Goal: Register for event/course

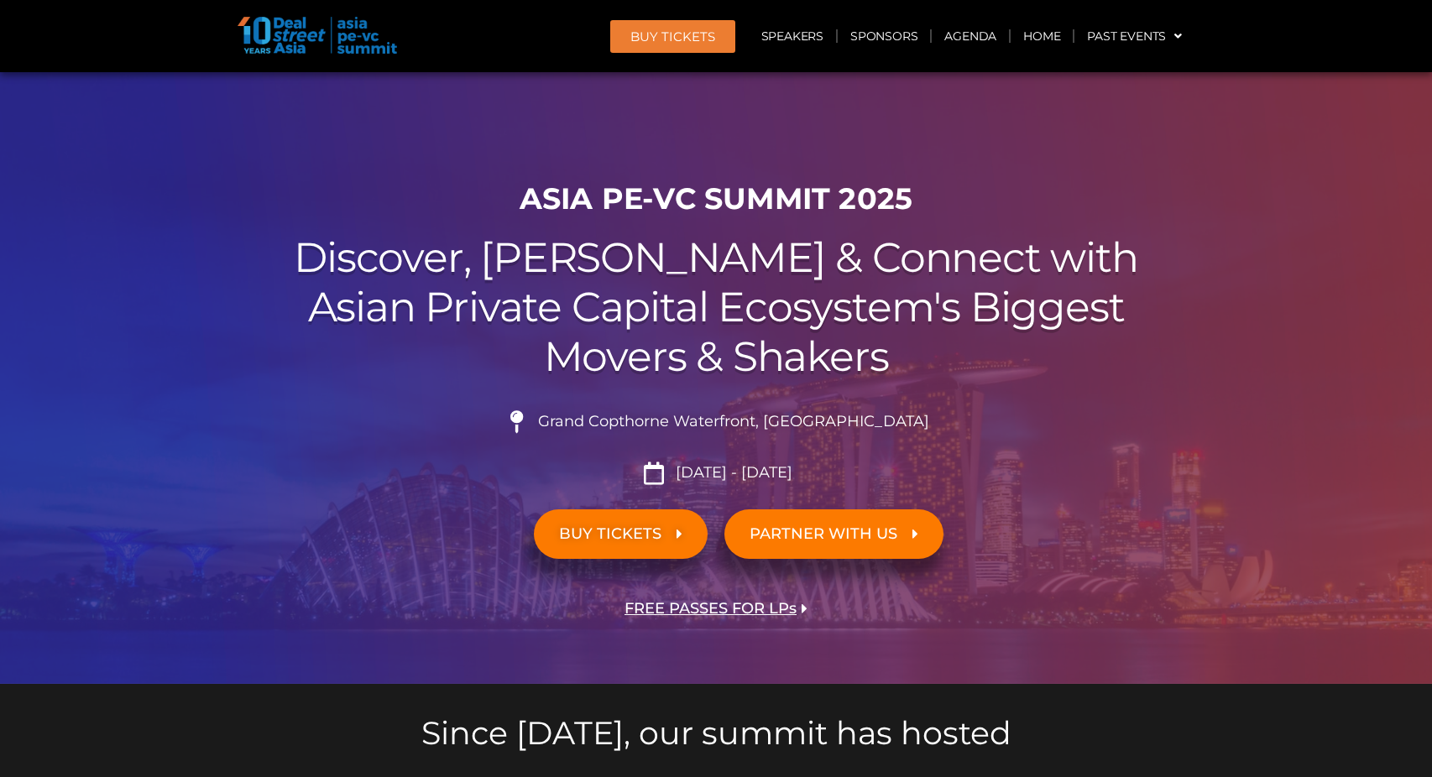
click at [717, 181] on h1 "ASIA PE-VC Summit 2025" at bounding box center [716, 198] width 940 height 35
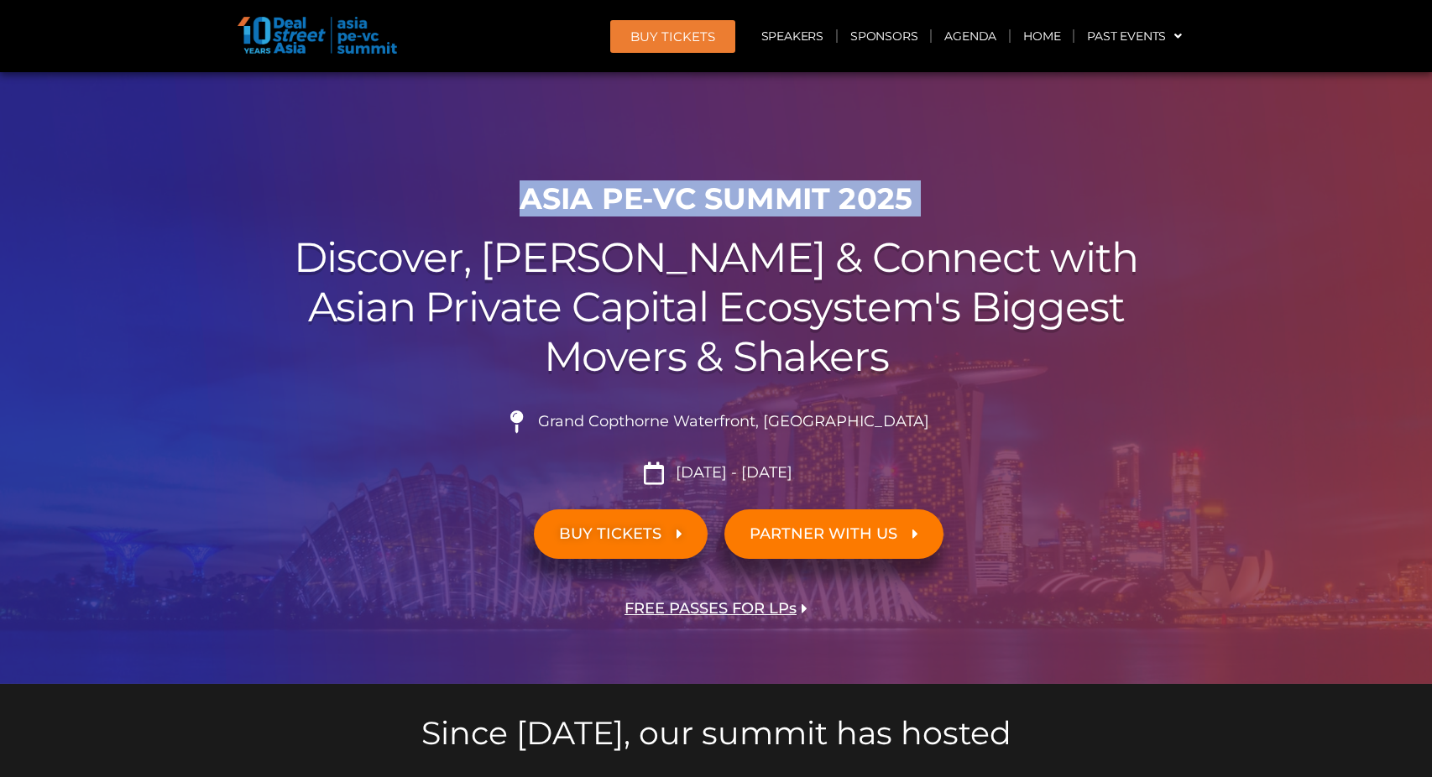
click at [717, 181] on h1 "ASIA PE-VC Summit 2025" at bounding box center [716, 198] width 940 height 35
copy div "ASIA PE-VC Summit 2025"
